Goal: Information Seeking & Learning: Learn about a topic

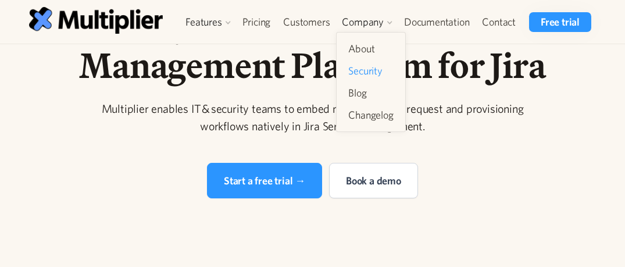
scroll to position [105, 0]
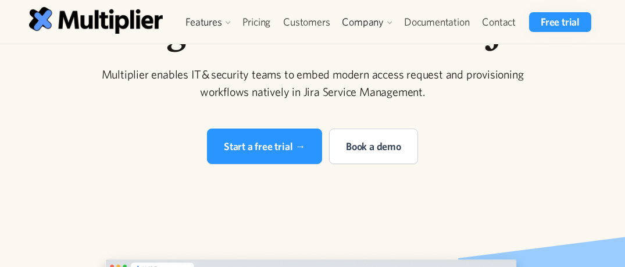
click at [509, 101] on div "Multiplier enables IT & security teams to embed modern access request and provi…" at bounding box center [313, 83] width 447 height 35
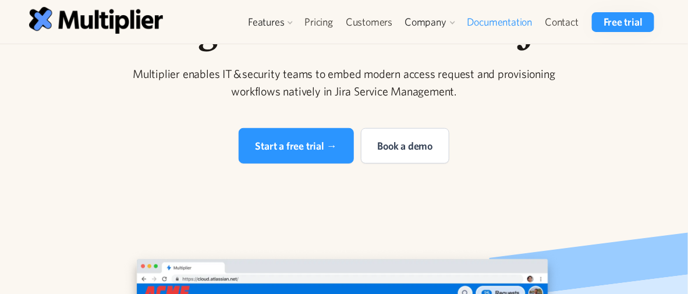
click at [513, 30] on link "Documentation" at bounding box center [499, 22] width 78 height 20
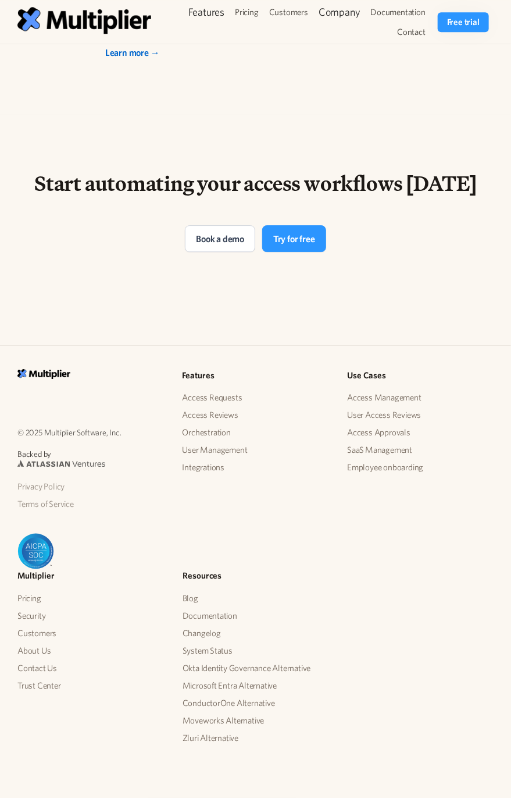
scroll to position [4377, 0]
click at [239, 266] on link "Access Requests" at bounding box center [213, 397] width 60 height 17
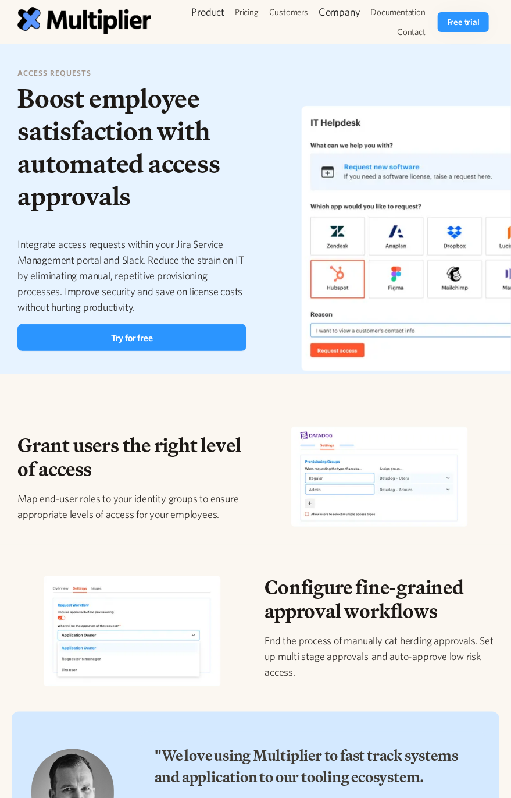
click at [248, 254] on div "access requests Boost employee satisfaction with automated access approvals Int…" at bounding box center [132, 208] width 248 height 283
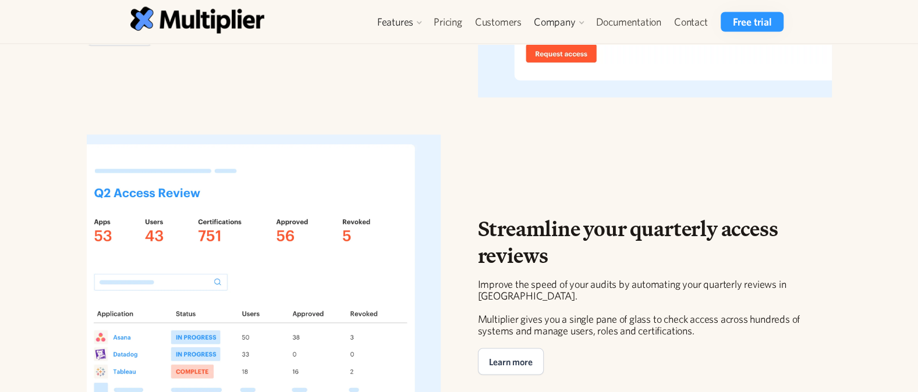
scroll to position [1707, 0]
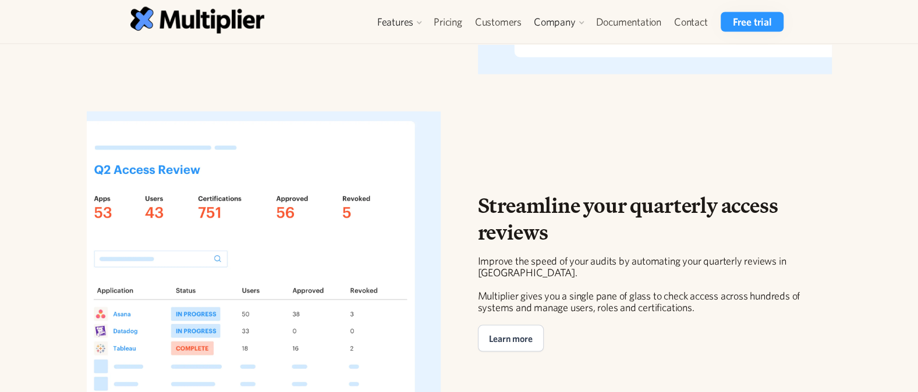
drag, startPoint x: 130, startPoint y: 300, endPoint x: 37, endPoint y: 247, distance: 106.9
copy div "internal app store Give your users the ability to quickly request access to you…"
drag, startPoint x: 130, startPoint y: 310, endPoint x: 5, endPoint y: 265, distance: 132.3
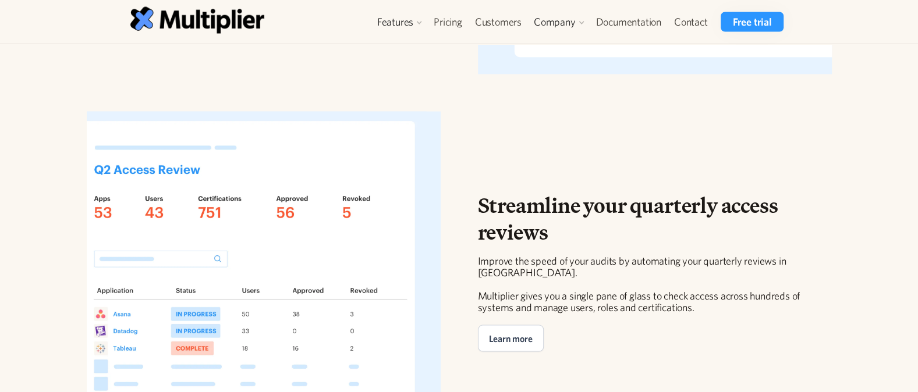
drag, startPoint x: 24, startPoint y: 269, endPoint x: 116, endPoint y: 304, distance: 98.1
copy div "Give your users the ability to quickly request access to your resources from yo…"
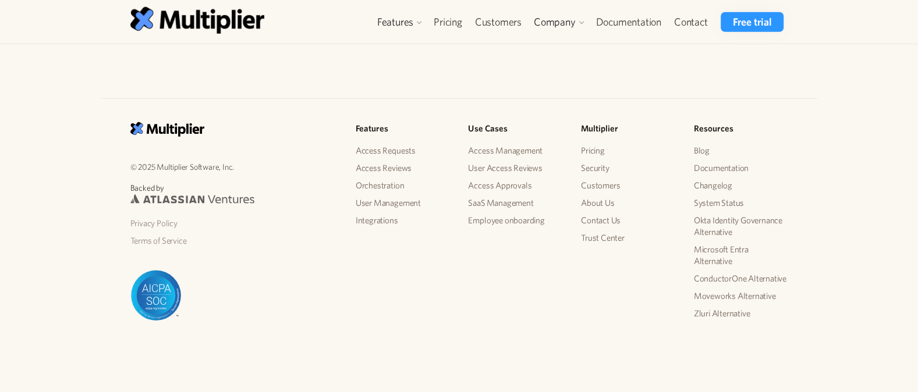
scroll to position [2637, 0]
drag, startPoint x: 351, startPoint y: 191, endPoint x: 138, endPoint y: 186, distance: 213.0
copy h3 "Automate identity workflows"
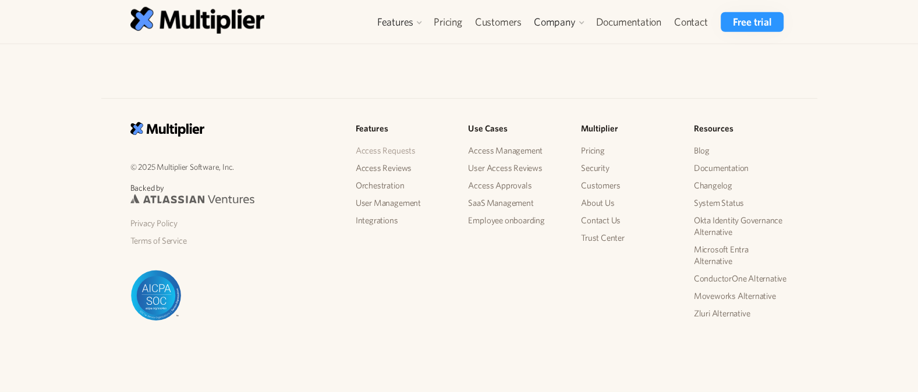
click at [408, 152] on link "Access Requests" at bounding box center [402, 150] width 94 height 17
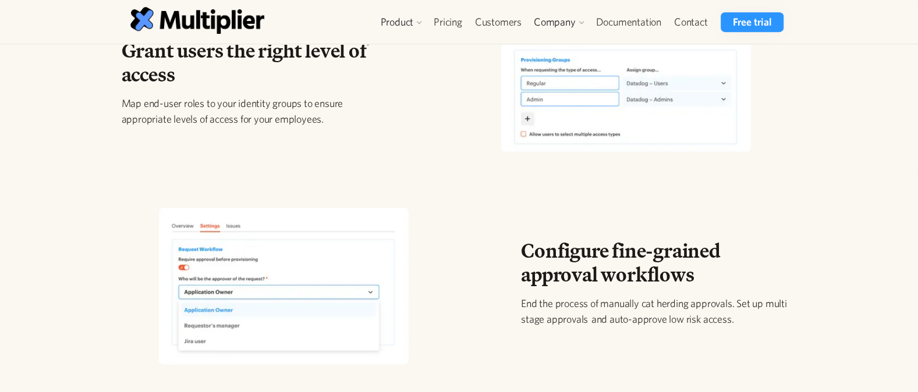
scroll to position [620, 0]
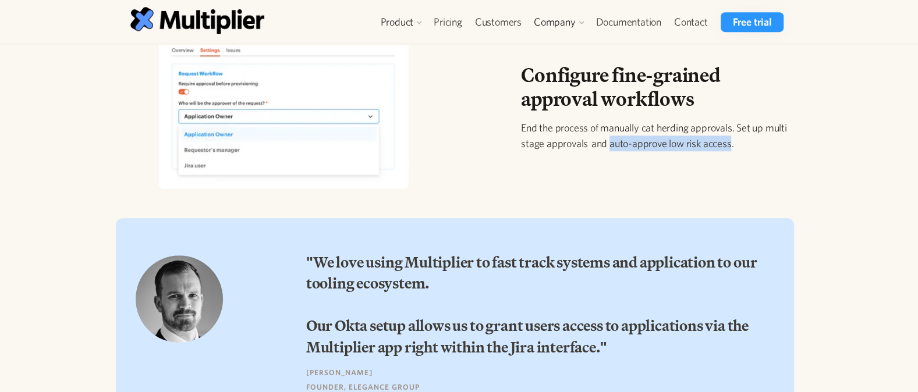
drag, startPoint x: 609, startPoint y: 147, endPoint x: 729, endPoint y: 143, distance: 120.5
click at [729, 143] on p "End the process of manually cat herding approvals. Set up multi stage approvals…" at bounding box center [654, 135] width 266 height 31
copy p "auto-approve low risk access"
drag, startPoint x: 767, startPoint y: 127, endPoint x: 586, endPoint y: 148, distance: 181.5
click at [586, 148] on p "End the process of manually cat herding approvals. Set up multi stage approvals…" at bounding box center [654, 135] width 266 height 31
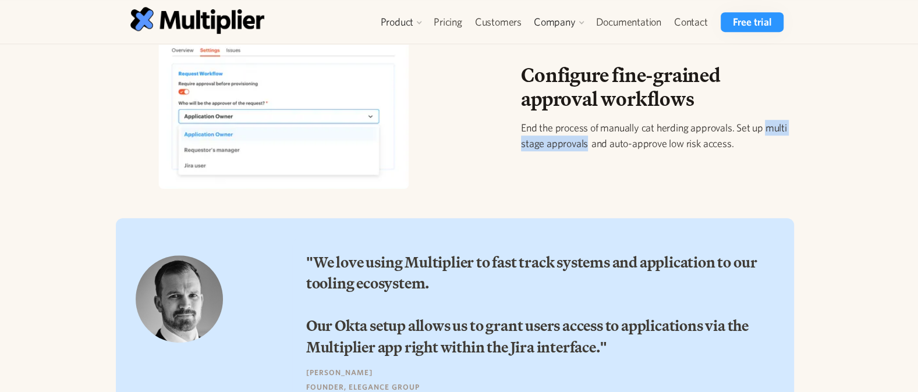
copy p "multi stage approvals"
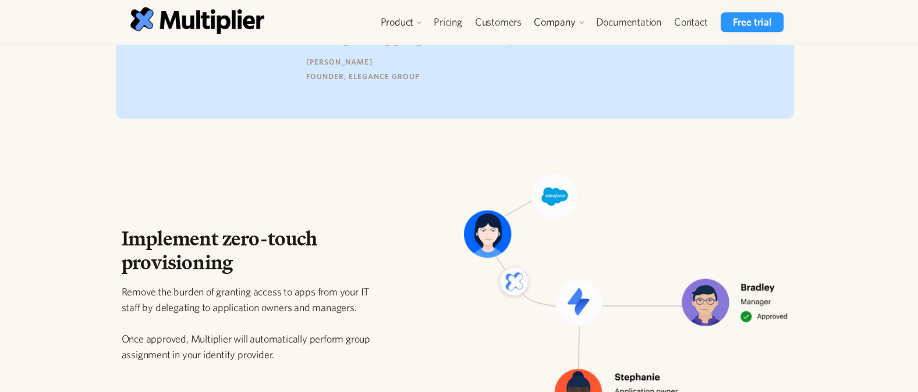
scroll to position [1086, 0]
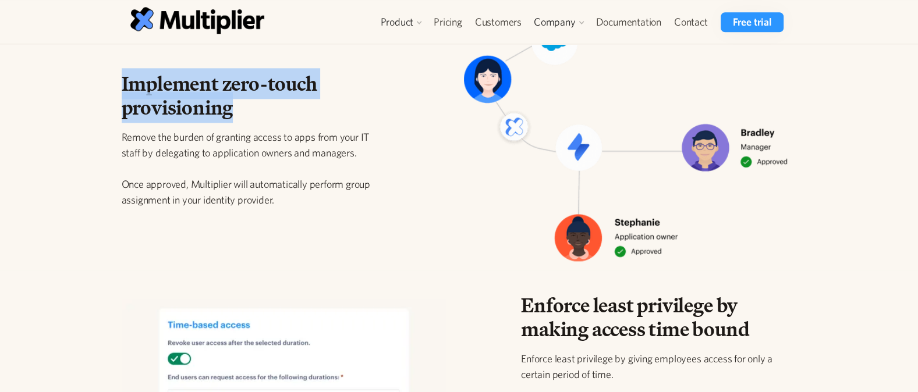
drag, startPoint x: 250, startPoint y: 113, endPoint x: 88, endPoint y: 80, distance: 165.2
click at [88, 80] on div "Implement zero-touch provisioning Remove the burden of granting access to apps …" at bounding box center [459, 132] width 918 height 275
copy h2 "Implement zero-touch provisioning"
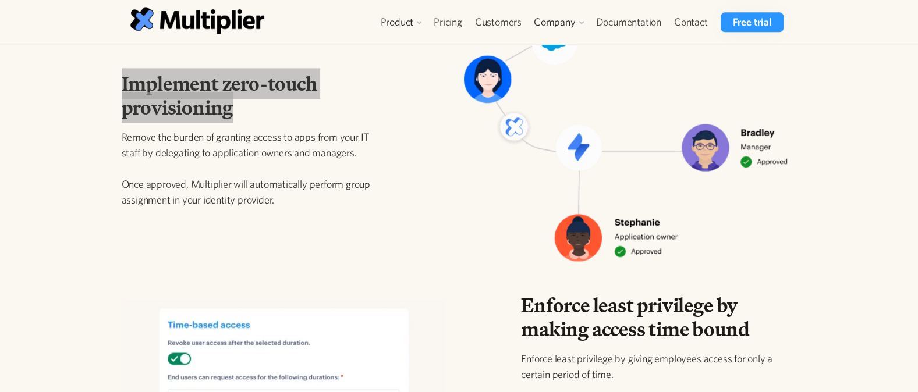
scroll to position [1241, 0]
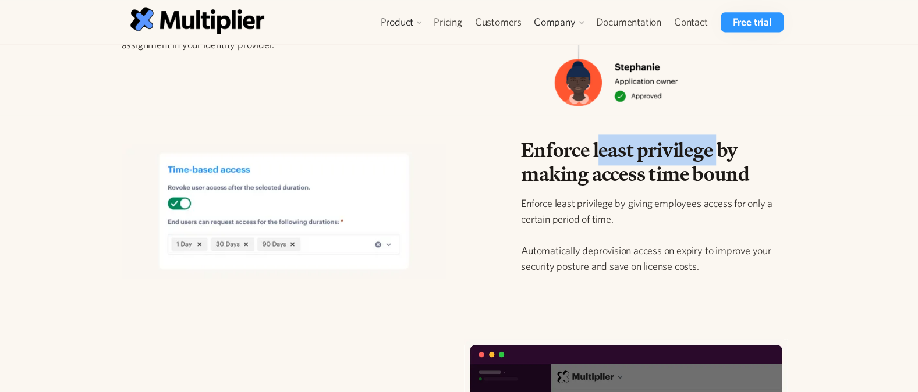
drag, startPoint x: 716, startPoint y: 151, endPoint x: 596, endPoint y: 157, distance: 120.0
click at [596, 157] on h2 "Enforce least privilege by making access time bound" at bounding box center [654, 162] width 266 height 48
drag, startPoint x: 592, startPoint y: 151, endPoint x: 712, endPoint y: 154, distance: 119.9
click at [712, 154] on h2 "Enforce least privilege by making access time bound" at bounding box center [654, 162] width 266 height 48
copy h2 "least privilege"
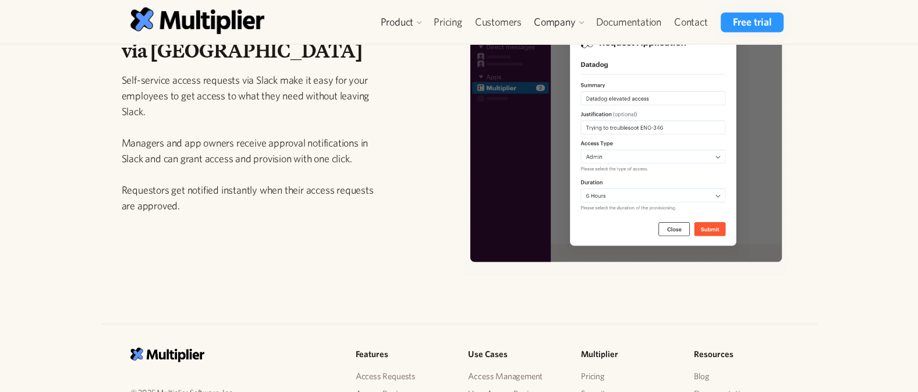
scroll to position [1784, 0]
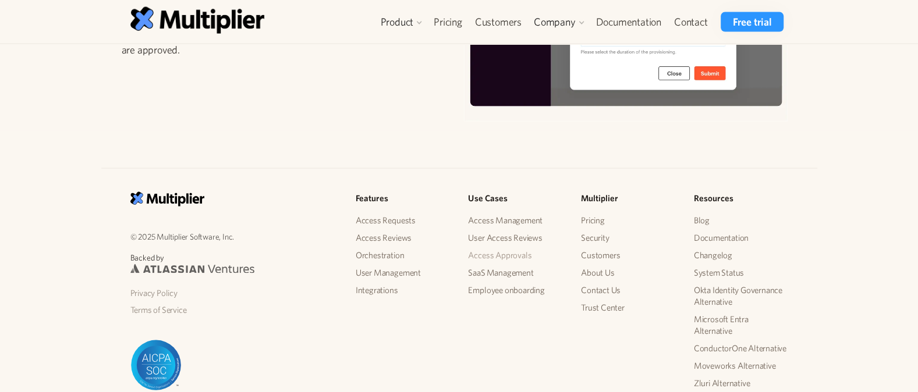
click at [522, 255] on link "Access Approvals" at bounding box center [515, 255] width 94 height 17
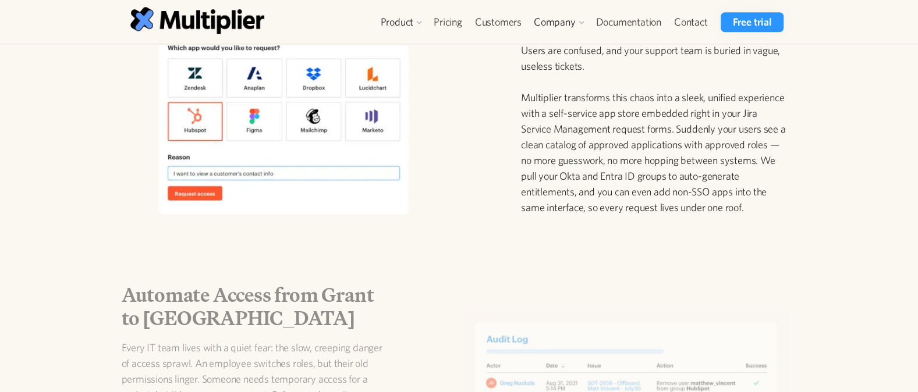
scroll to position [931, 0]
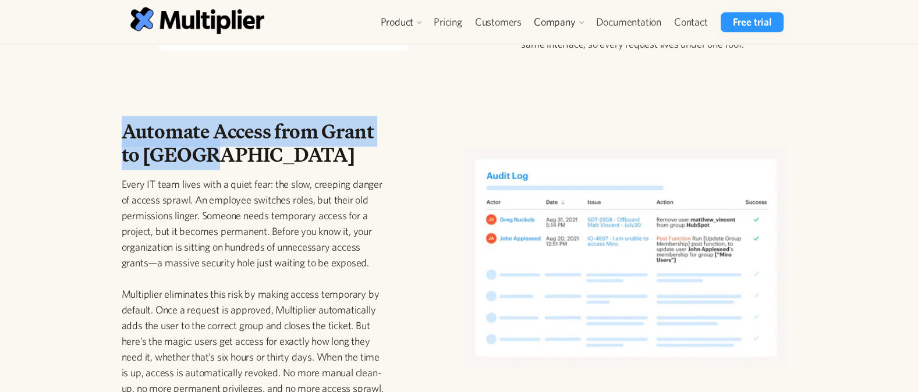
drag, startPoint x: 230, startPoint y: 163, endPoint x: 65, endPoint y: 128, distance: 168.9
click at [65, 128] on div "Automate Access from Grant to Revoke Every IT team lives with a quiet fear: the…" at bounding box center [459, 252] width 918 height 310
copy strong "Automate Access from Grant to Revoke"
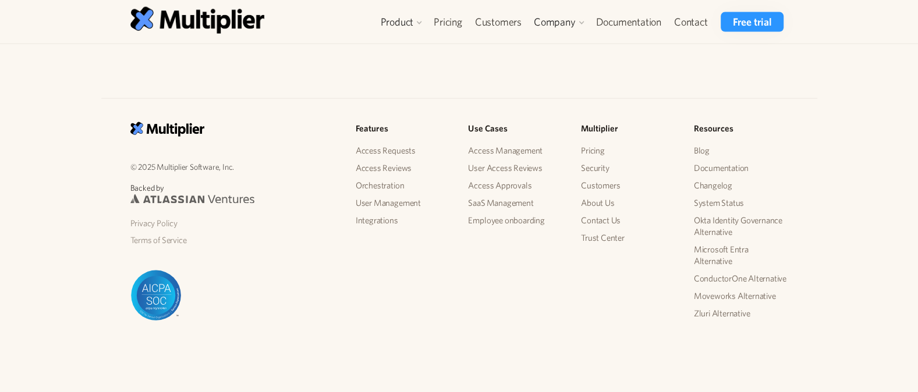
scroll to position [1828, 0]
